Goal: Navigation & Orientation: Go to known website

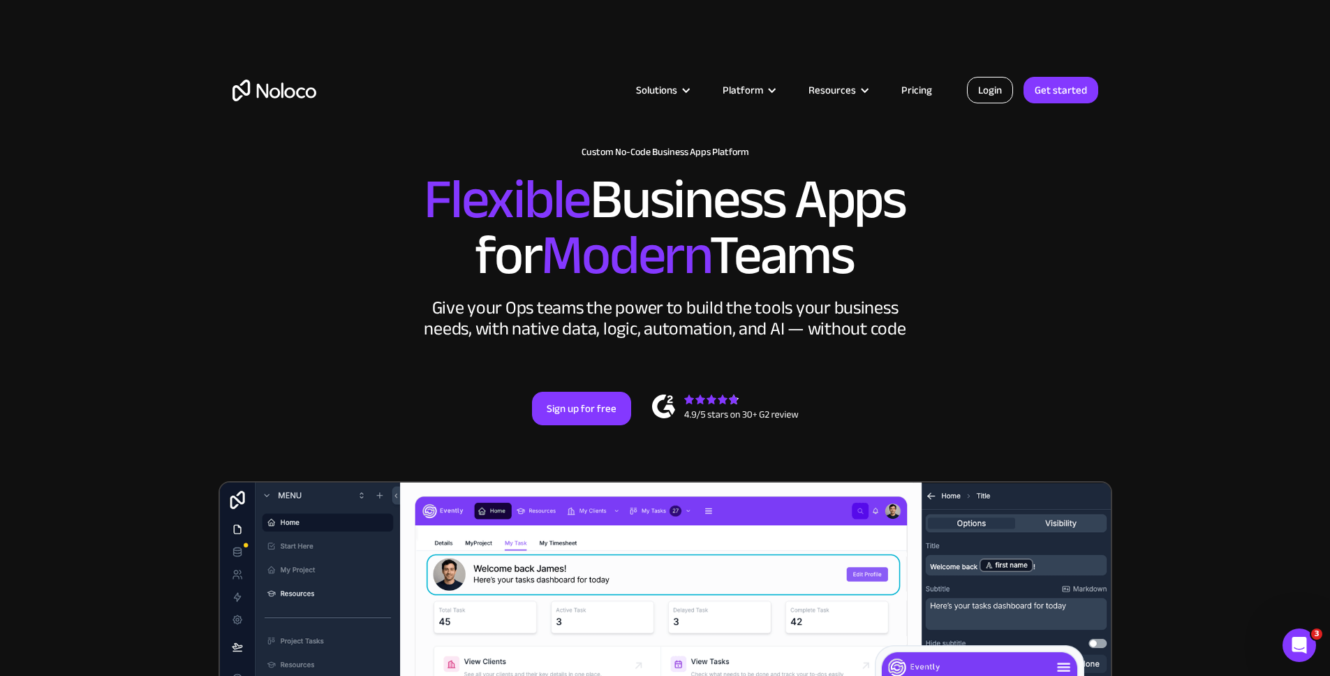
click at [993, 91] on link "Login" at bounding box center [990, 90] width 46 height 27
